Goal: Task Accomplishment & Management: Manage account settings

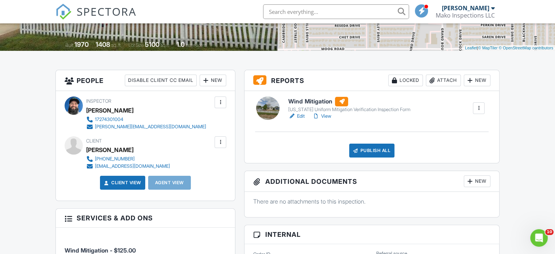
scroll to position [146, 0]
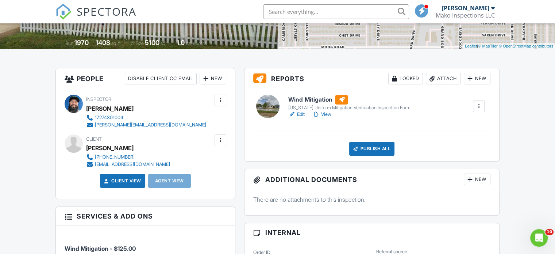
click at [103, 8] on span "SPECTORA" at bounding box center [107, 11] width 60 height 15
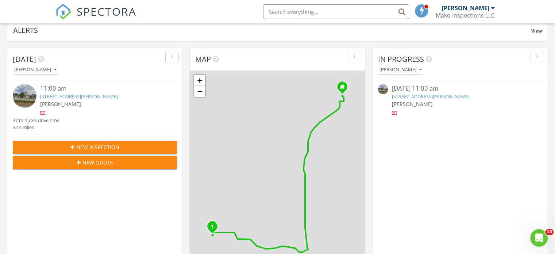
scroll to position [109, 0]
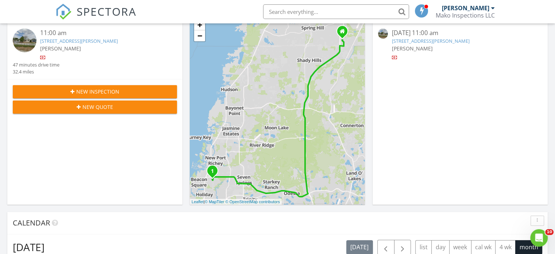
click at [94, 92] on span "New Inspection" at bounding box center [97, 92] width 43 height 8
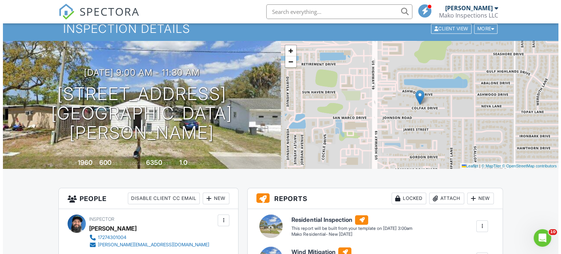
scroll to position [182, 0]
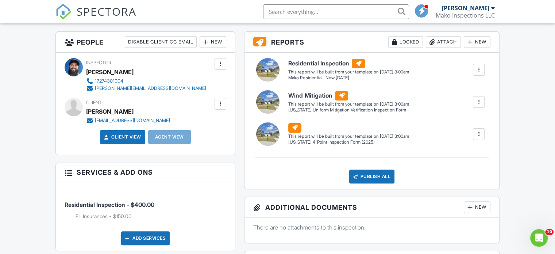
click at [439, 40] on div "Attach" at bounding box center [443, 42] width 35 height 12
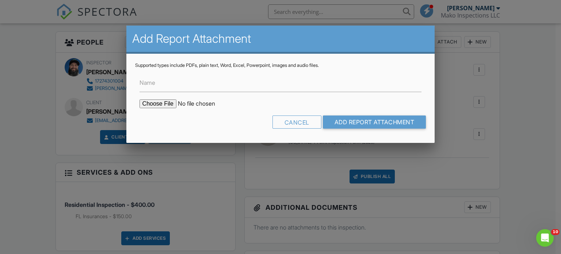
click at [153, 104] on input "file" at bounding box center [201, 103] width 124 height 9
type input "C:\fakepath\7125_colfax_dr_port_richey_fl_34668.pdf"
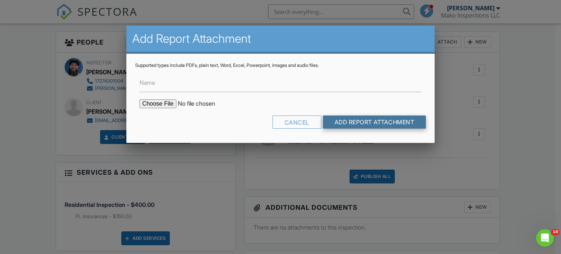
click at [344, 122] on input "Add Report Attachment" at bounding box center [374, 121] width 103 height 13
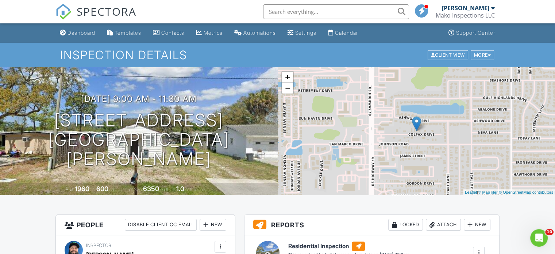
click at [105, 12] on span "SPECTORA" at bounding box center [107, 11] width 60 height 15
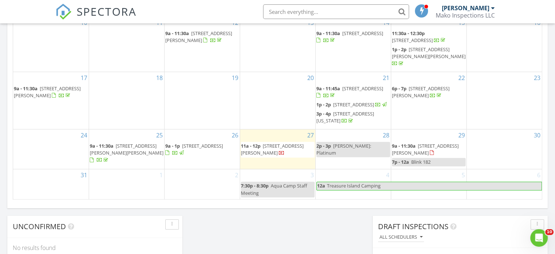
scroll to position [474, 0]
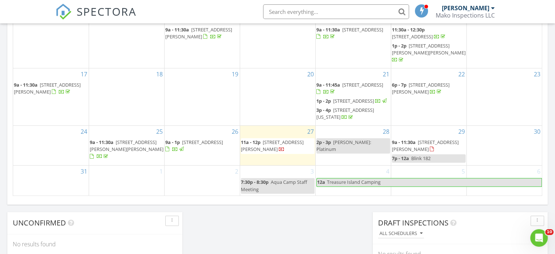
drag, startPoint x: 297, startPoint y: 180, endPoint x: 322, endPoint y: 213, distance: 41.7
